Goal: Task Accomplishment & Management: Use online tool/utility

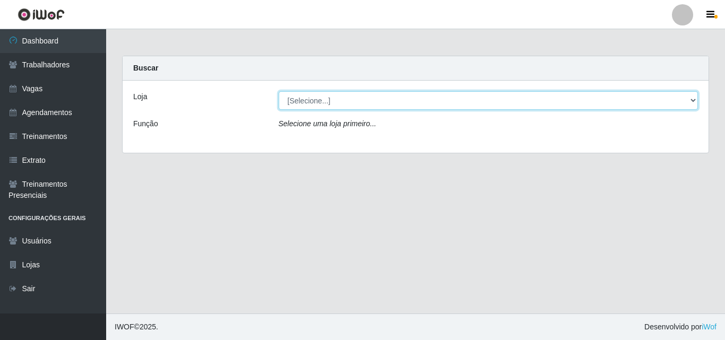
click at [331, 99] on select "[Selecione...] O Cestão - Geisel" at bounding box center [489, 100] width 420 height 19
select select "224"
click at [279, 91] on select "[Selecione...] O Cestão - Geisel" at bounding box center [489, 100] width 420 height 19
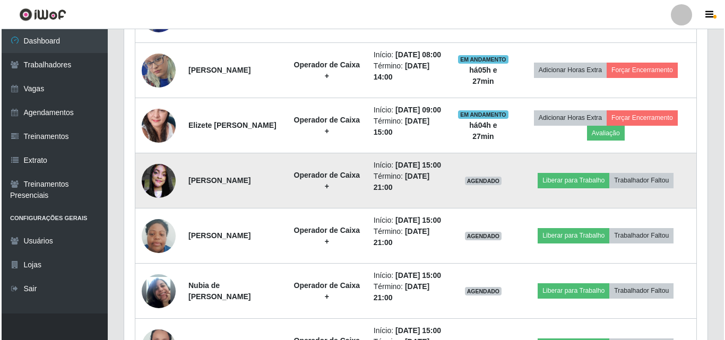
scroll to position [531, 0]
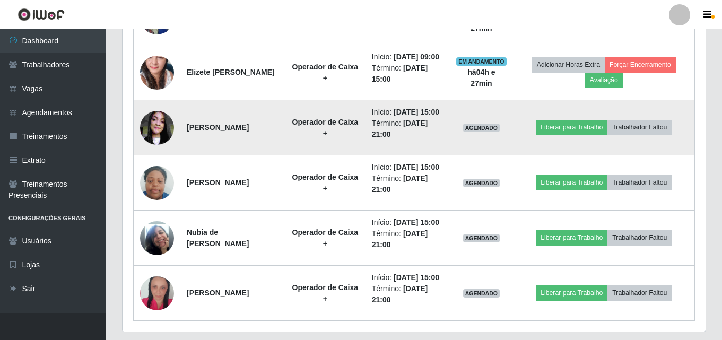
click at [157, 122] on img at bounding box center [157, 127] width 34 height 45
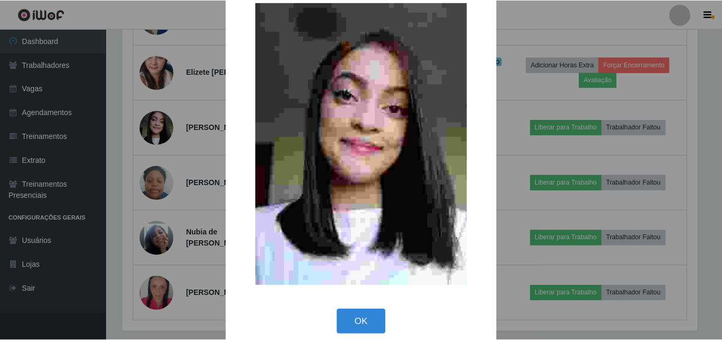
scroll to position [36, 0]
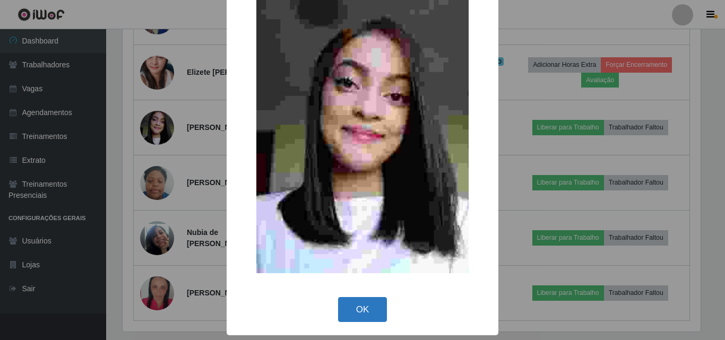
click at [348, 307] on button "OK" at bounding box center [362, 309] width 49 height 25
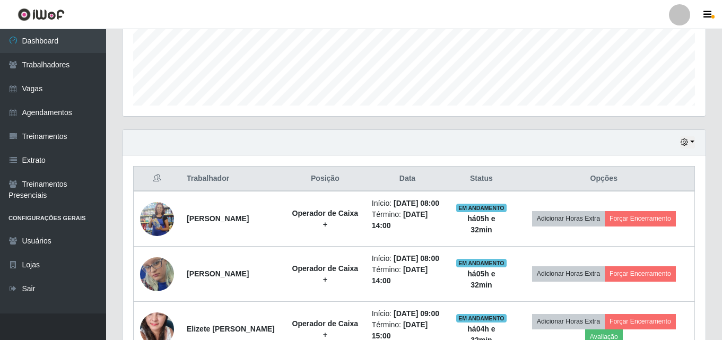
scroll to position [425, 0]
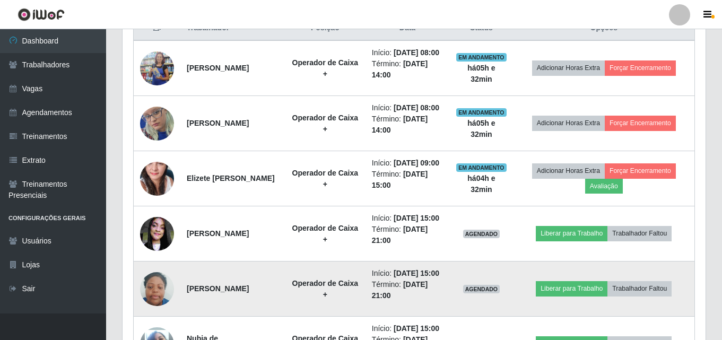
click at [151, 288] on img at bounding box center [157, 288] width 34 height 45
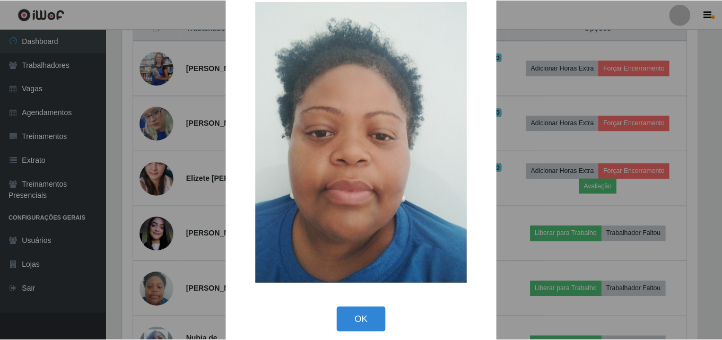
scroll to position [35, 0]
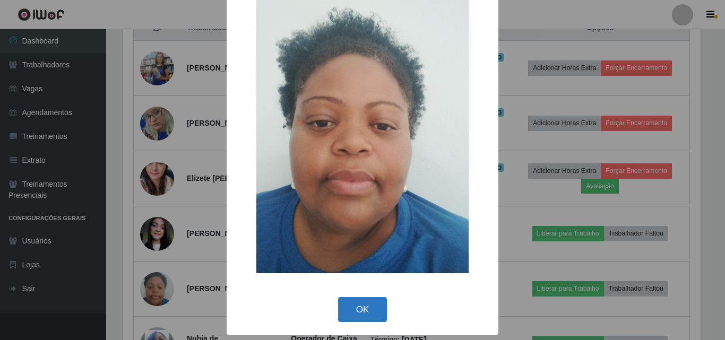
click at [362, 309] on button "OK" at bounding box center [362, 309] width 49 height 25
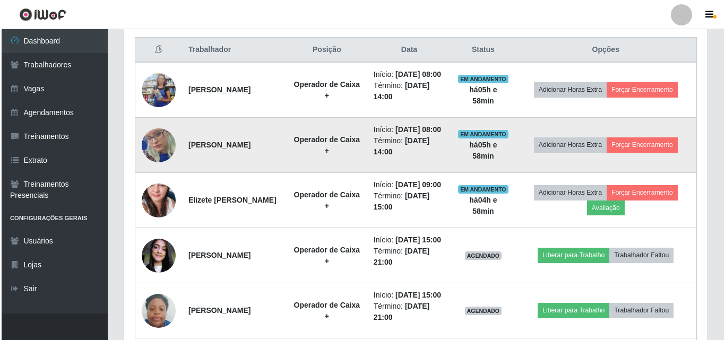
scroll to position [350, 0]
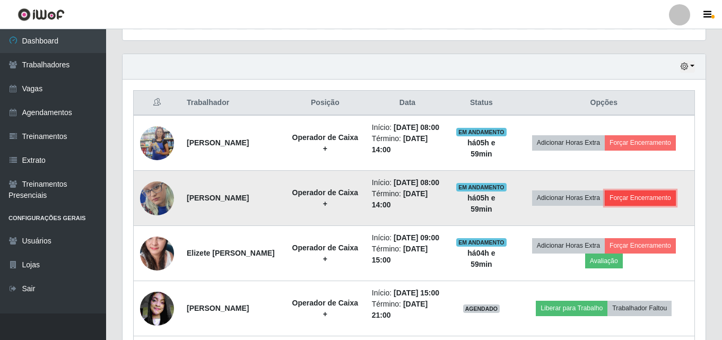
click at [636, 197] on button "Forçar Encerramento" at bounding box center [640, 198] width 71 height 15
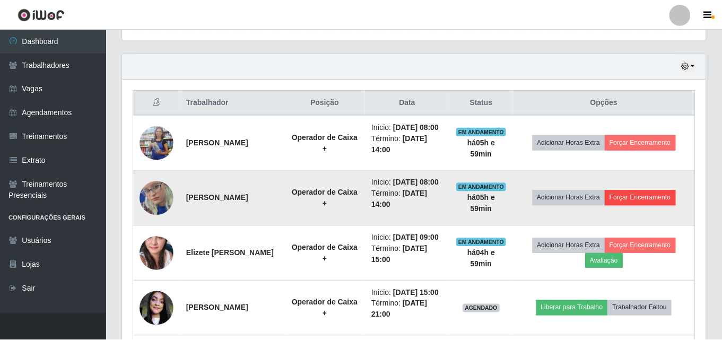
scroll to position [220, 578]
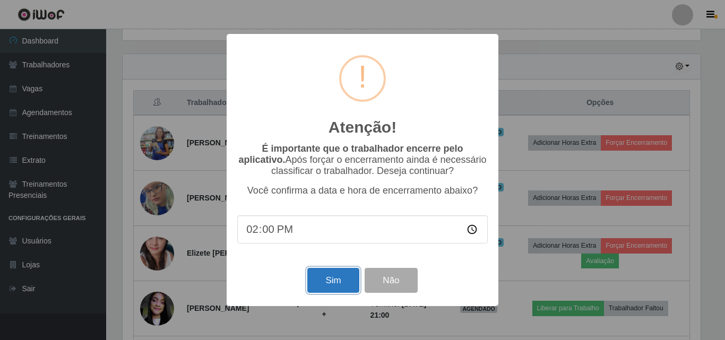
click at [328, 283] on button "Sim" at bounding box center [332, 280] width 51 height 25
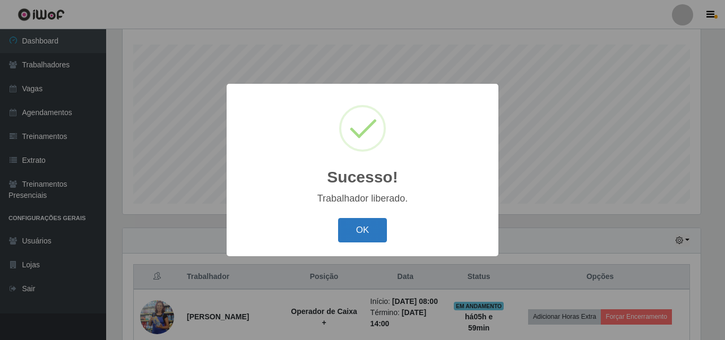
click at [370, 231] on button "OK" at bounding box center [362, 230] width 49 height 25
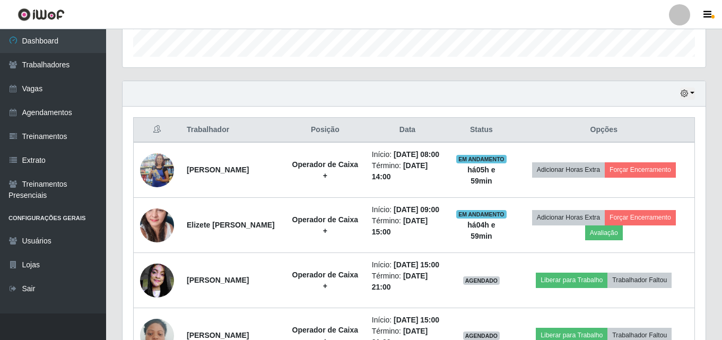
scroll to position [335, 0]
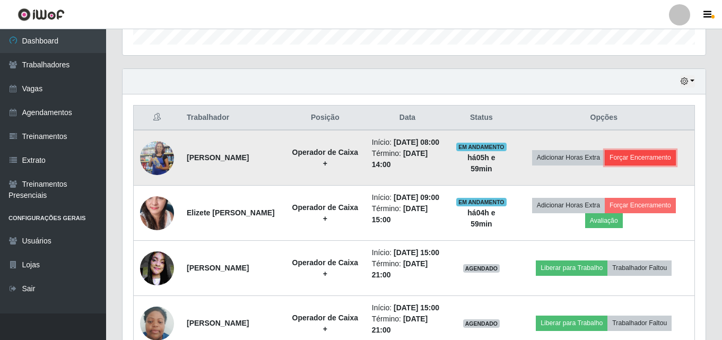
click at [634, 163] on button "Forçar Encerramento" at bounding box center [640, 157] width 71 height 15
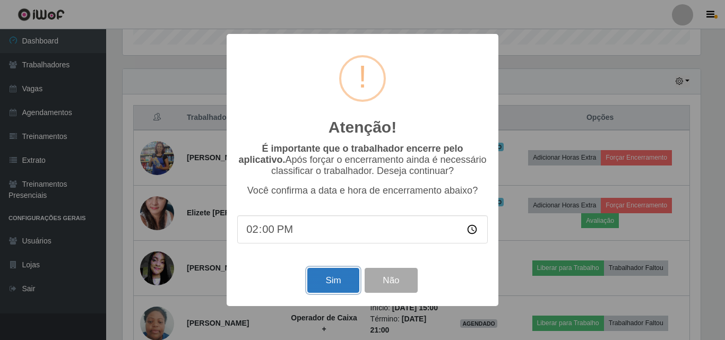
click at [326, 280] on button "Sim" at bounding box center [332, 280] width 51 height 25
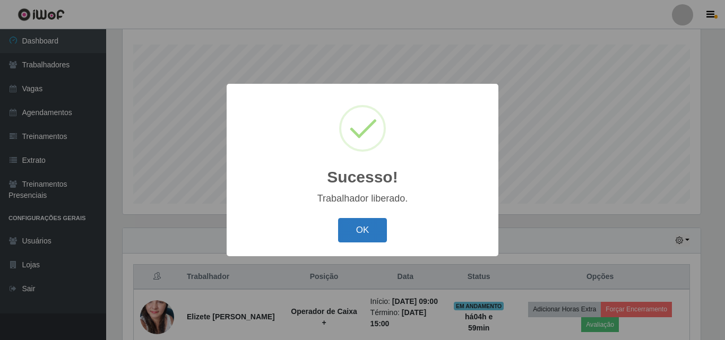
click at [363, 234] on button "OK" at bounding box center [362, 230] width 49 height 25
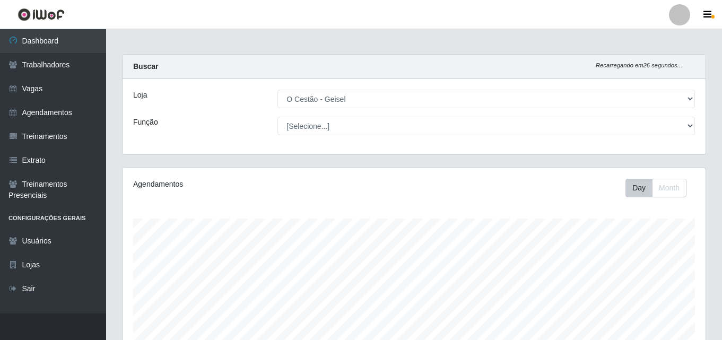
scroll to position [0, 0]
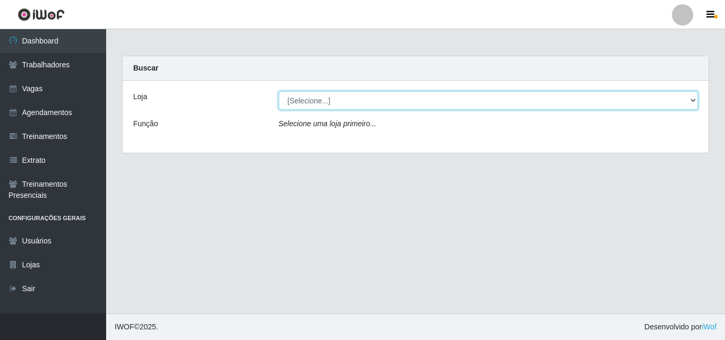
click at [308, 101] on select "[Selecione...] O Cestão - Geisel" at bounding box center [489, 100] width 420 height 19
select select "224"
click at [279, 91] on select "[Selecione...] O Cestão - Geisel" at bounding box center [489, 100] width 420 height 19
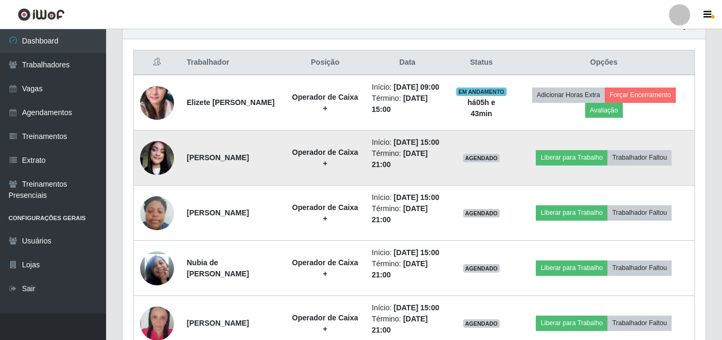
scroll to position [372, 0]
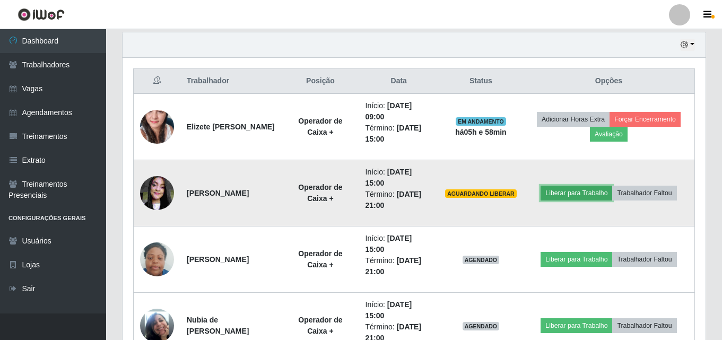
click at [572, 199] on button "Liberar para Trabalho" at bounding box center [577, 193] width 72 height 15
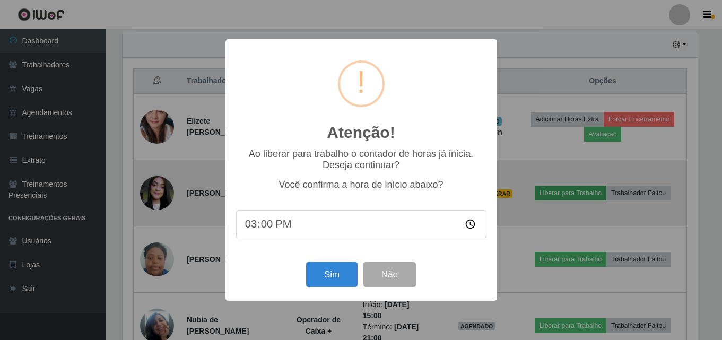
scroll to position [220, 578]
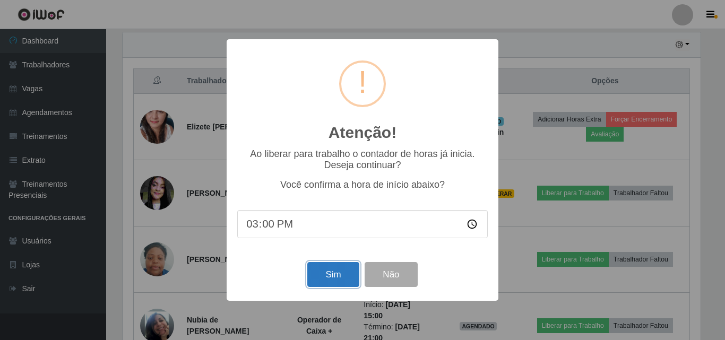
click at [337, 276] on button "Sim" at bounding box center [332, 274] width 51 height 25
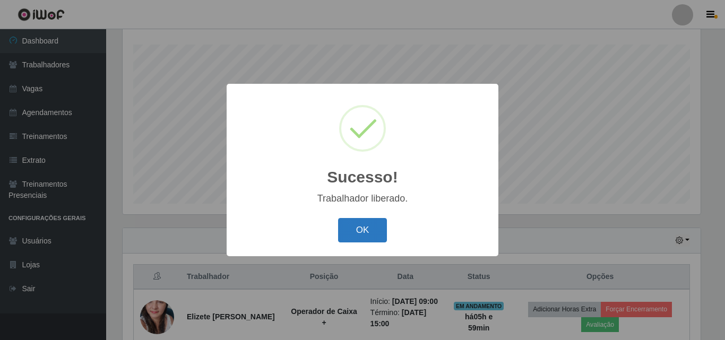
click at [384, 228] on button "OK" at bounding box center [362, 230] width 49 height 25
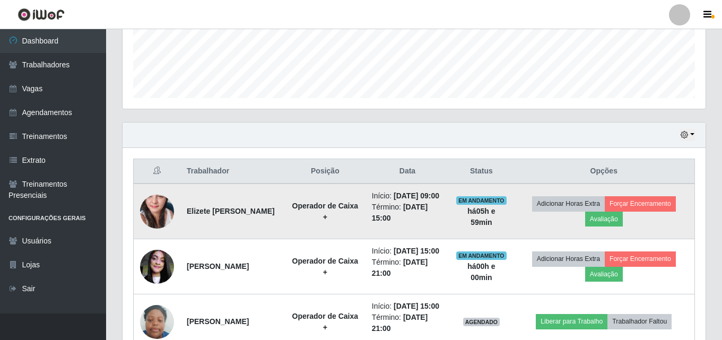
scroll to position [282, 0]
click at [608, 221] on button "Avaliação" at bounding box center [604, 218] width 38 height 15
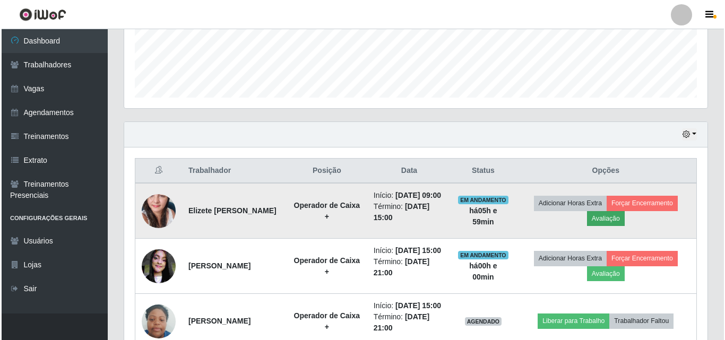
scroll to position [220, 578]
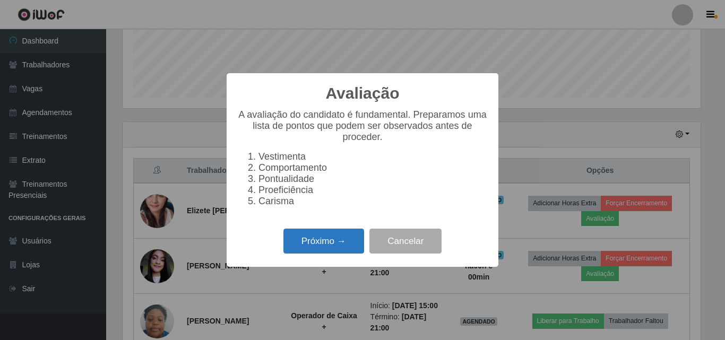
click at [348, 246] on button "Próximo →" at bounding box center [323, 241] width 81 height 25
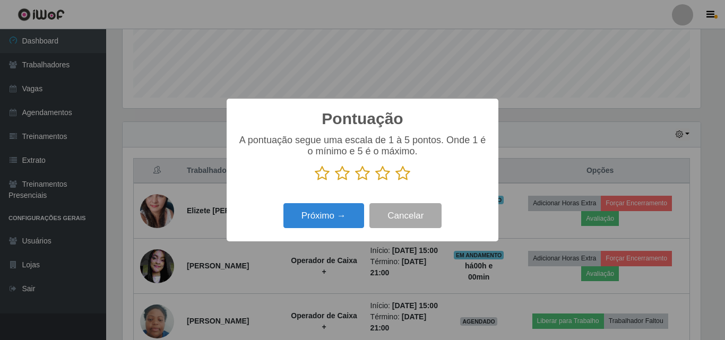
click at [404, 179] on icon at bounding box center [402, 174] width 15 height 16
click at [395, 182] on input "radio" at bounding box center [395, 182] width 0 height 0
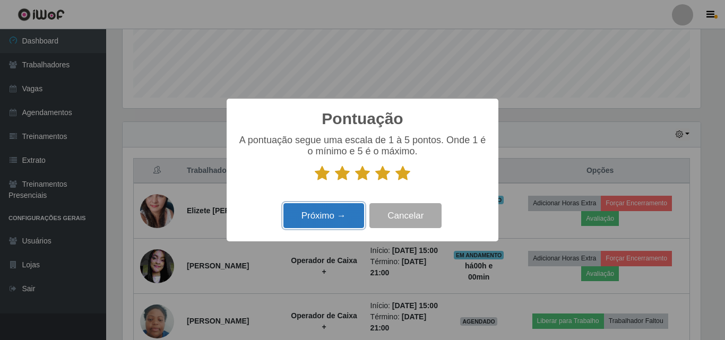
click at [332, 226] on button "Próximo →" at bounding box center [323, 215] width 81 height 25
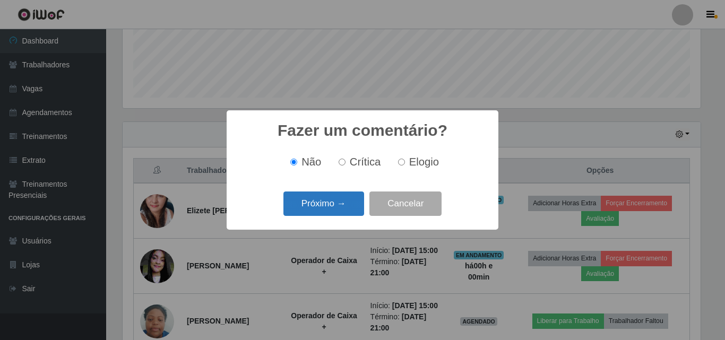
click at [313, 199] on button "Próximo →" at bounding box center [323, 204] width 81 height 25
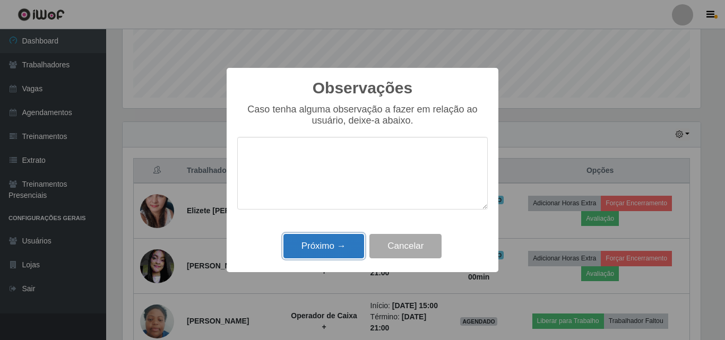
click at [342, 248] on button "Próximo →" at bounding box center [323, 246] width 81 height 25
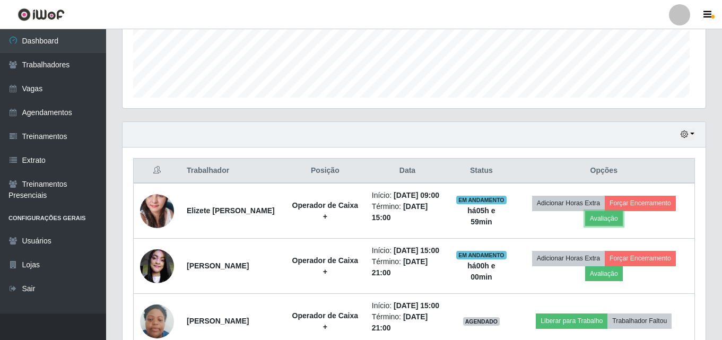
scroll to position [220, 583]
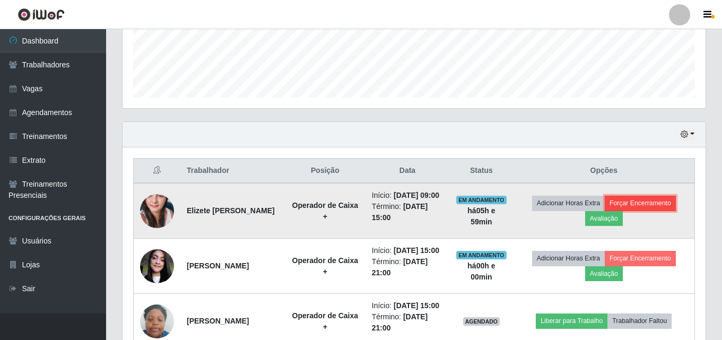
click at [650, 202] on button "Forçar Encerramento" at bounding box center [640, 203] width 71 height 15
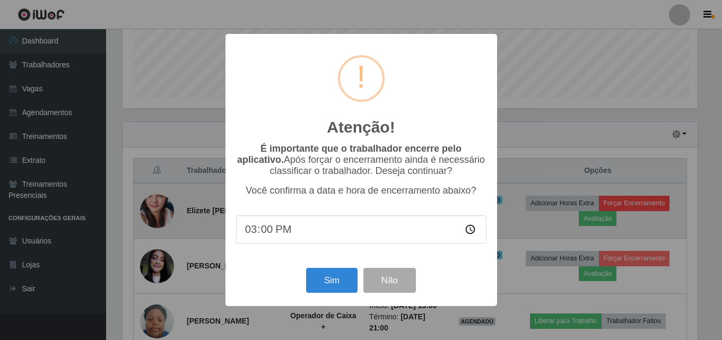
scroll to position [220, 578]
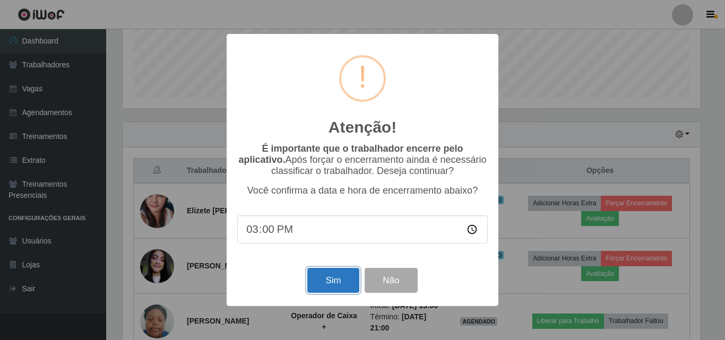
click at [345, 276] on button "Sim" at bounding box center [332, 280] width 51 height 25
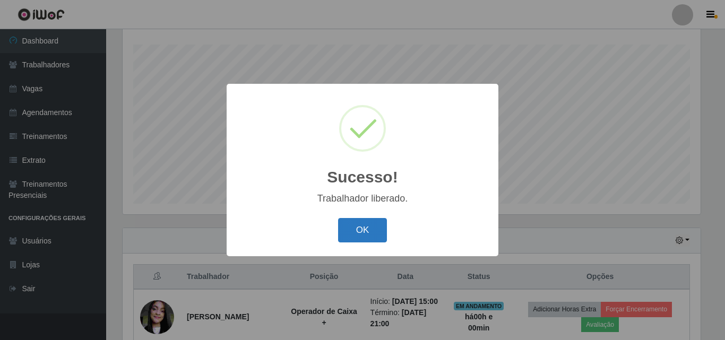
click at [371, 226] on button "OK" at bounding box center [362, 230] width 49 height 25
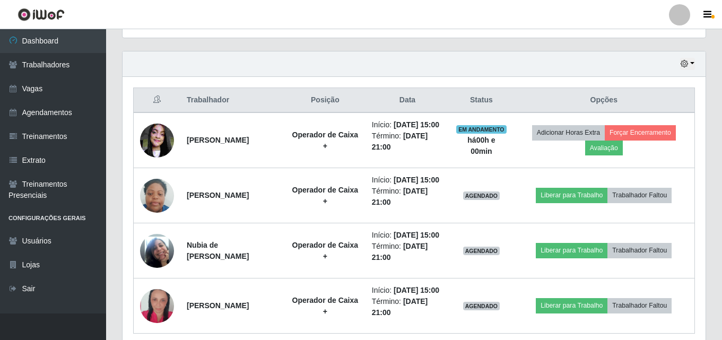
scroll to position [388, 0]
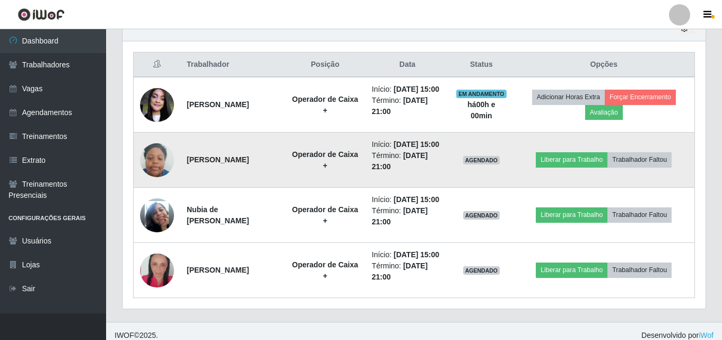
click at [564, 168] on td "Liberar para Trabalho Trabalhador Faltou" at bounding box center [605, 160] width 182 height 55
click at [564, 162] on button "Liberar para Trabalho" at bounding box center [572, 159] width 72 height 15
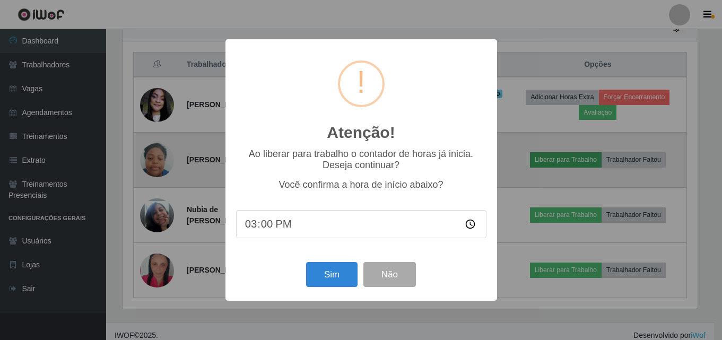
scroll to position [220, 578]
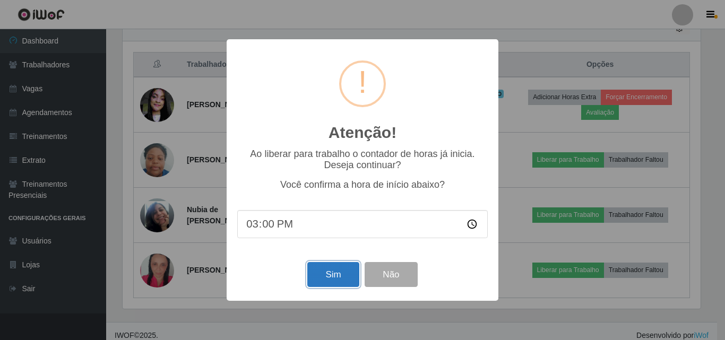
click at [341, 269] on button "Sim" at bounding box center [332, 274] width 51 height 25
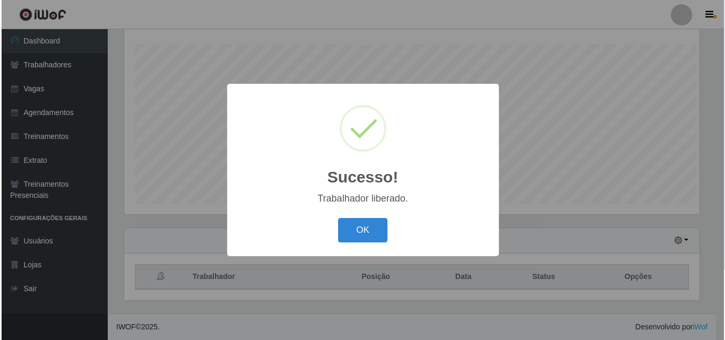
scroll to position [0, 0]
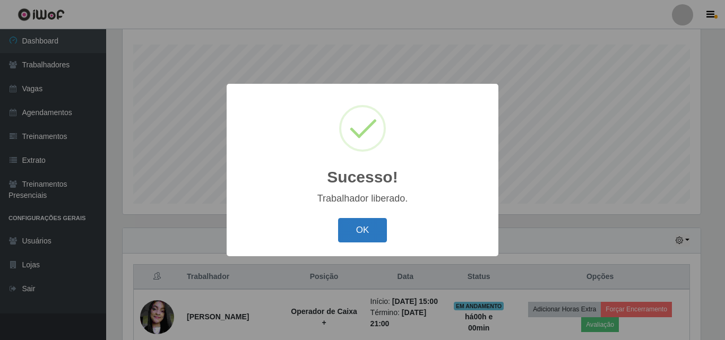
click at [367, 232] on button "OK" at bounding box center [362, 230] width 49 height 25
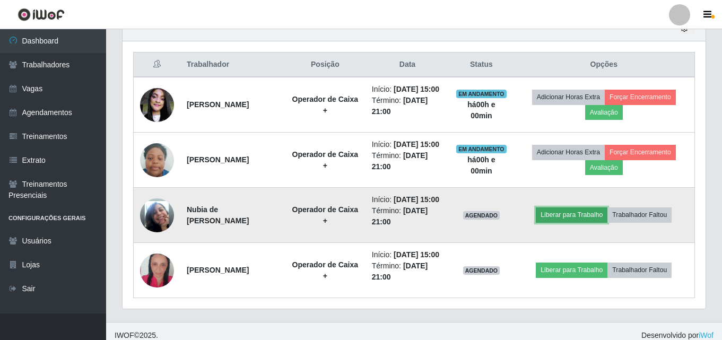
click at [553, 211] on button "Liberar para Trabalho" at bounding box center [572, 215] width 72 height 15
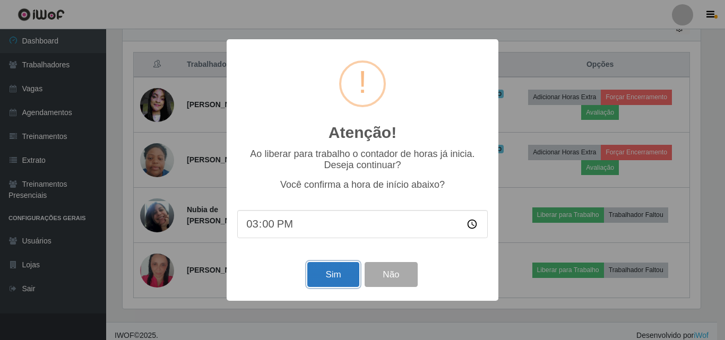
click at [346, 271] on button "Sim" at bounding box center [332, 274] width 51 height 25
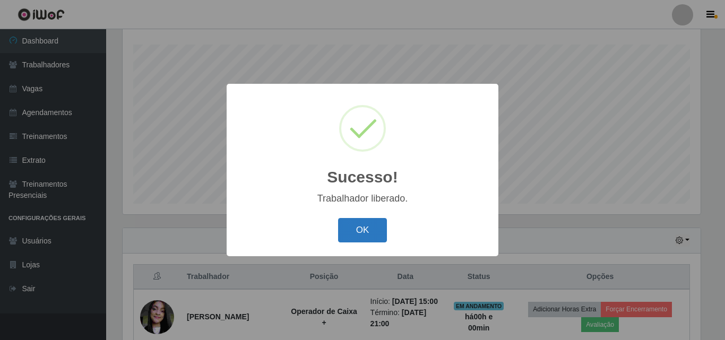
click at [355, 221] on button "OK" at bounding box center [362, 230] width 49 height 25
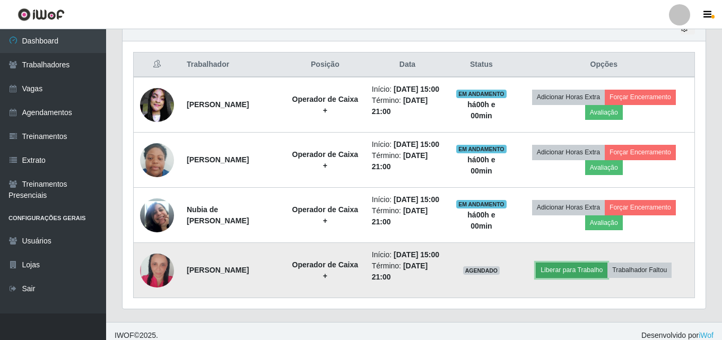
click at [556, 270] on button "Liberar para Trabalho" at bounding box center [572, 270] width 72 height 15
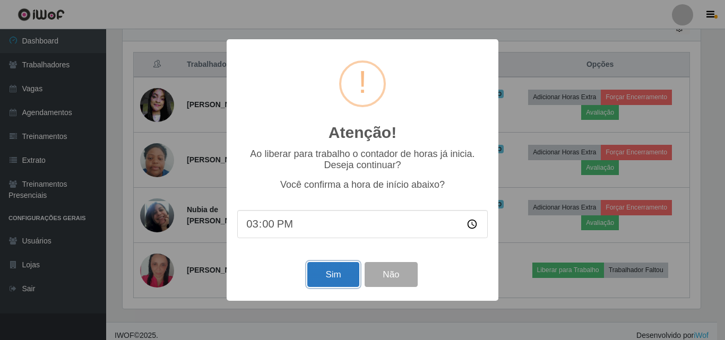
click at [339, 280] on button "Sim" at bounding box center [332, 274] width 51 height 25
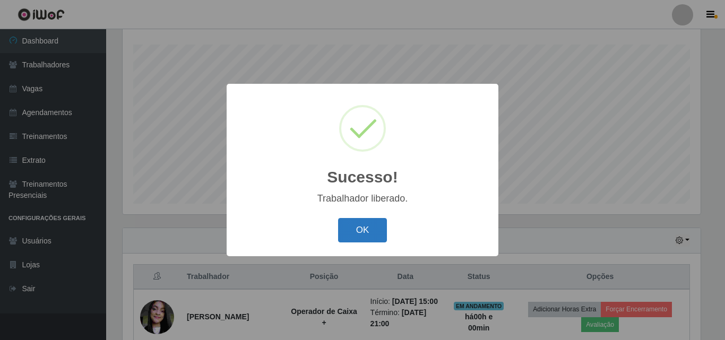
click at [371, 234] on button "OK" at bounding box center [362, 230] width 49 height 25
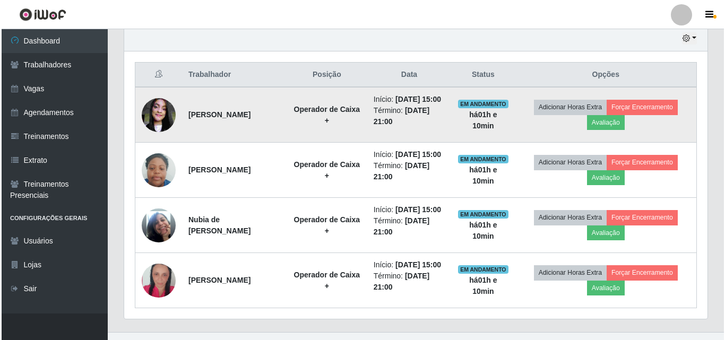
scroll to position [397, 0]
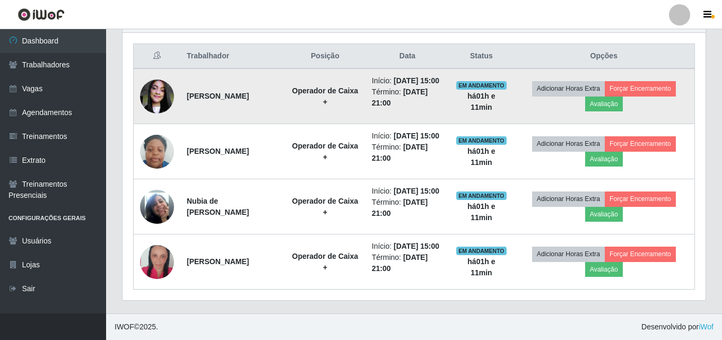
click at [168, 101] on img at bounding box center [157, 96] width 34 height 45
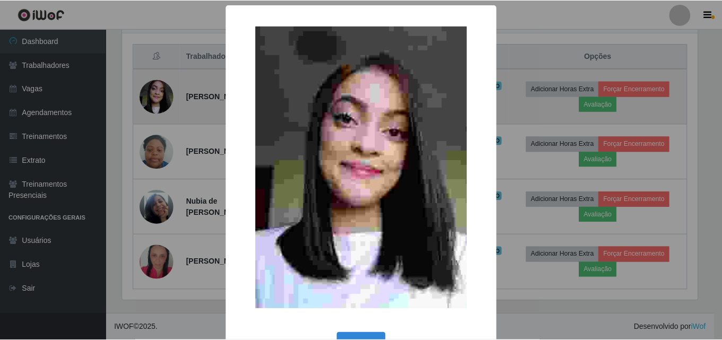
scroll to position [220, 578]
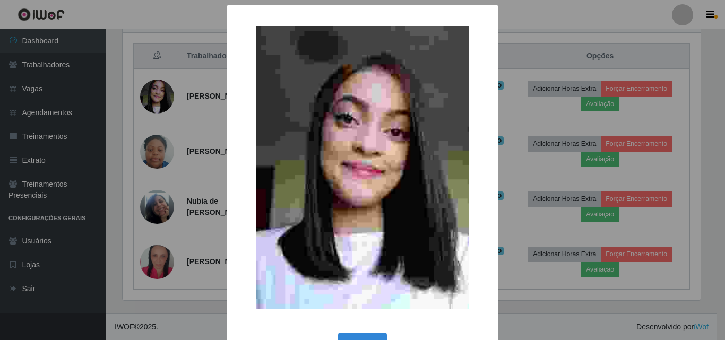
click at [594, 139] on div "× OK Cancel" at bounding box center [362, 170] width 725 height 340
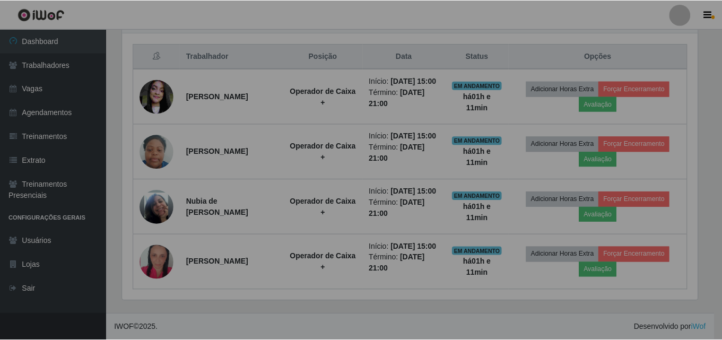
scroll to position [220, 583]
